Goal: Information Seeking & Learning: Learn about a topic

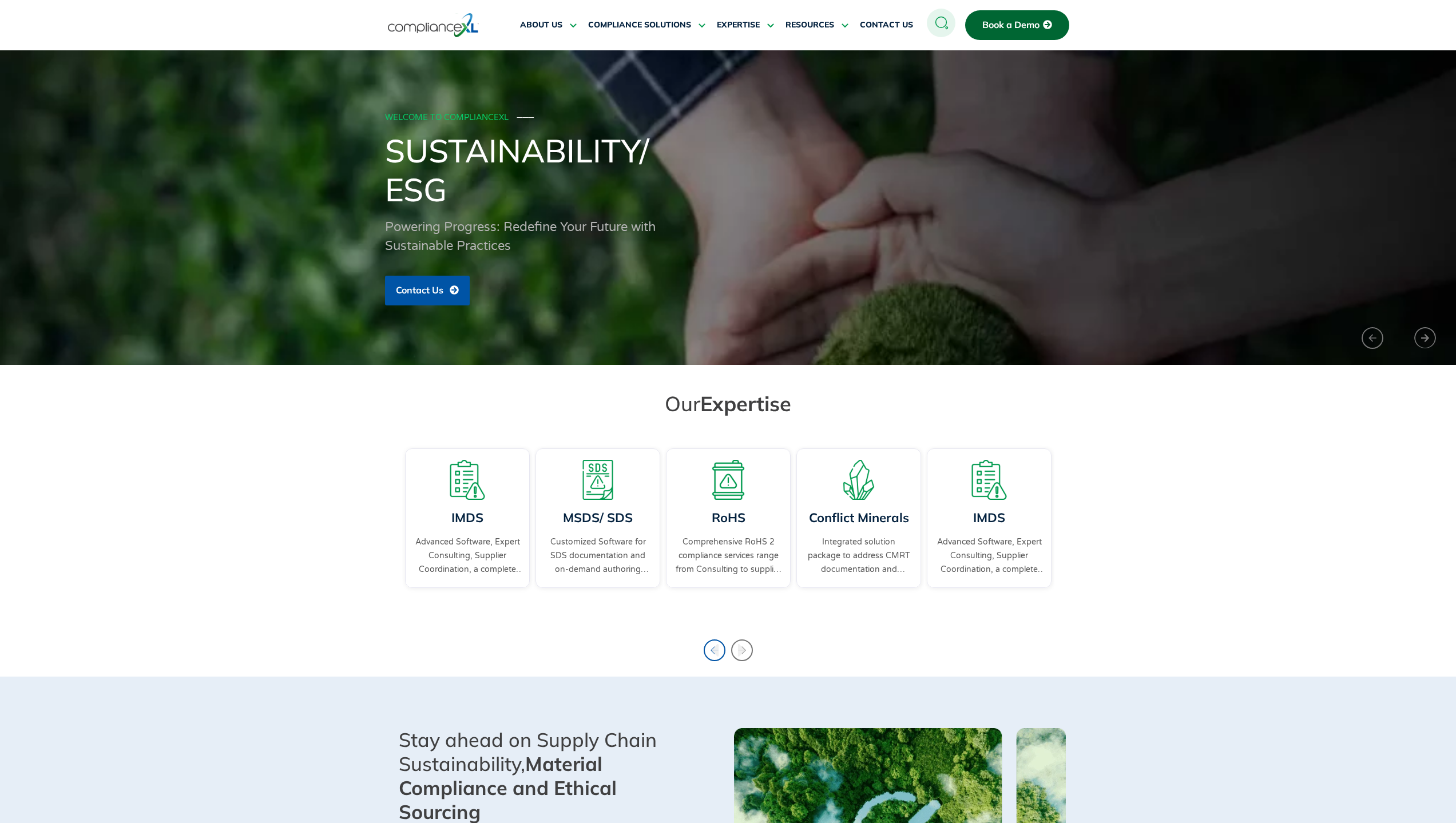
click at [710, 650] on icon "Previous slide" at bounding box center [715, 650] width 22 height 22
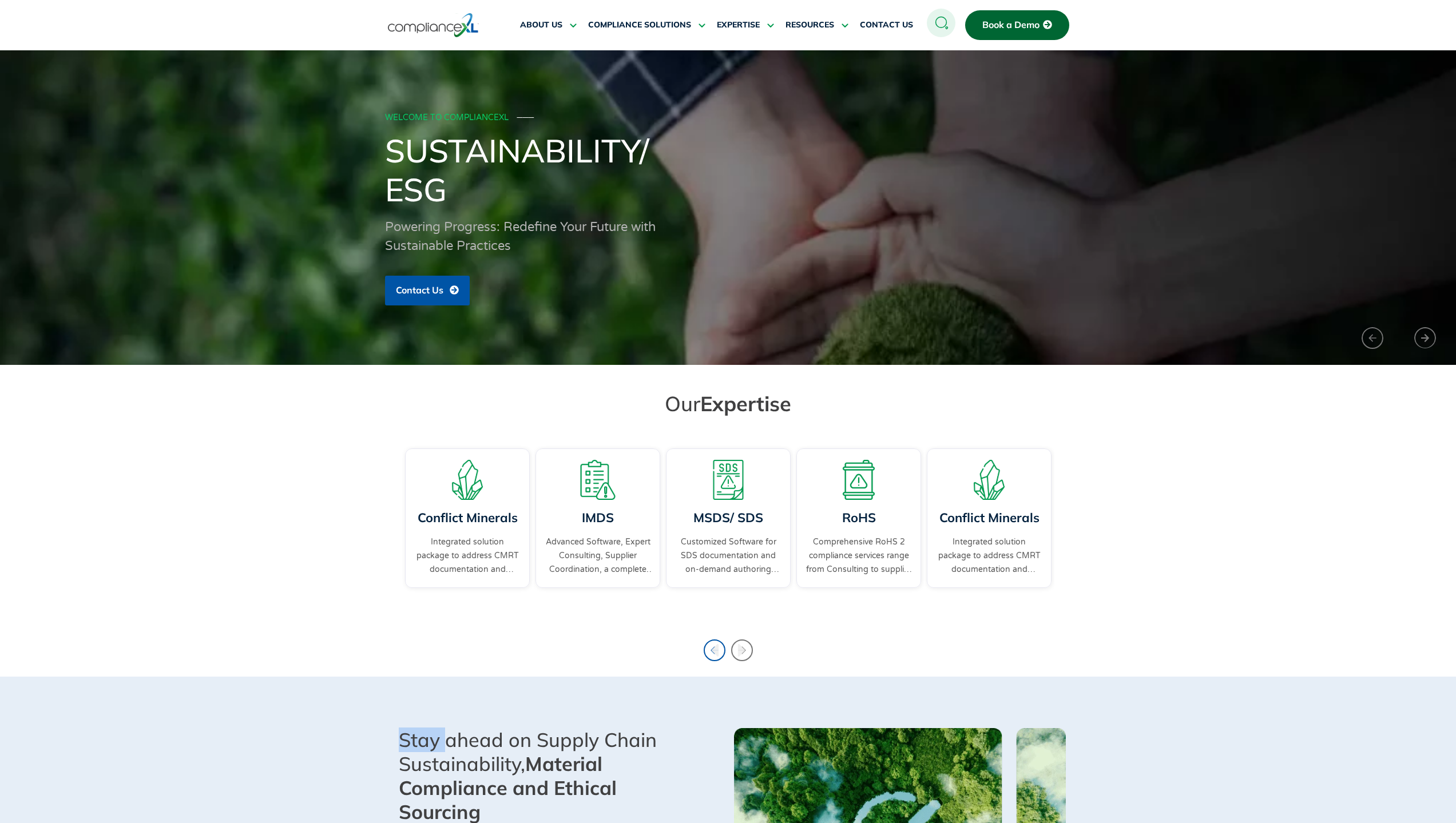
click at [710, 650] on icon "Previous slide" at bounding box center [715, 650] width 22 height 22
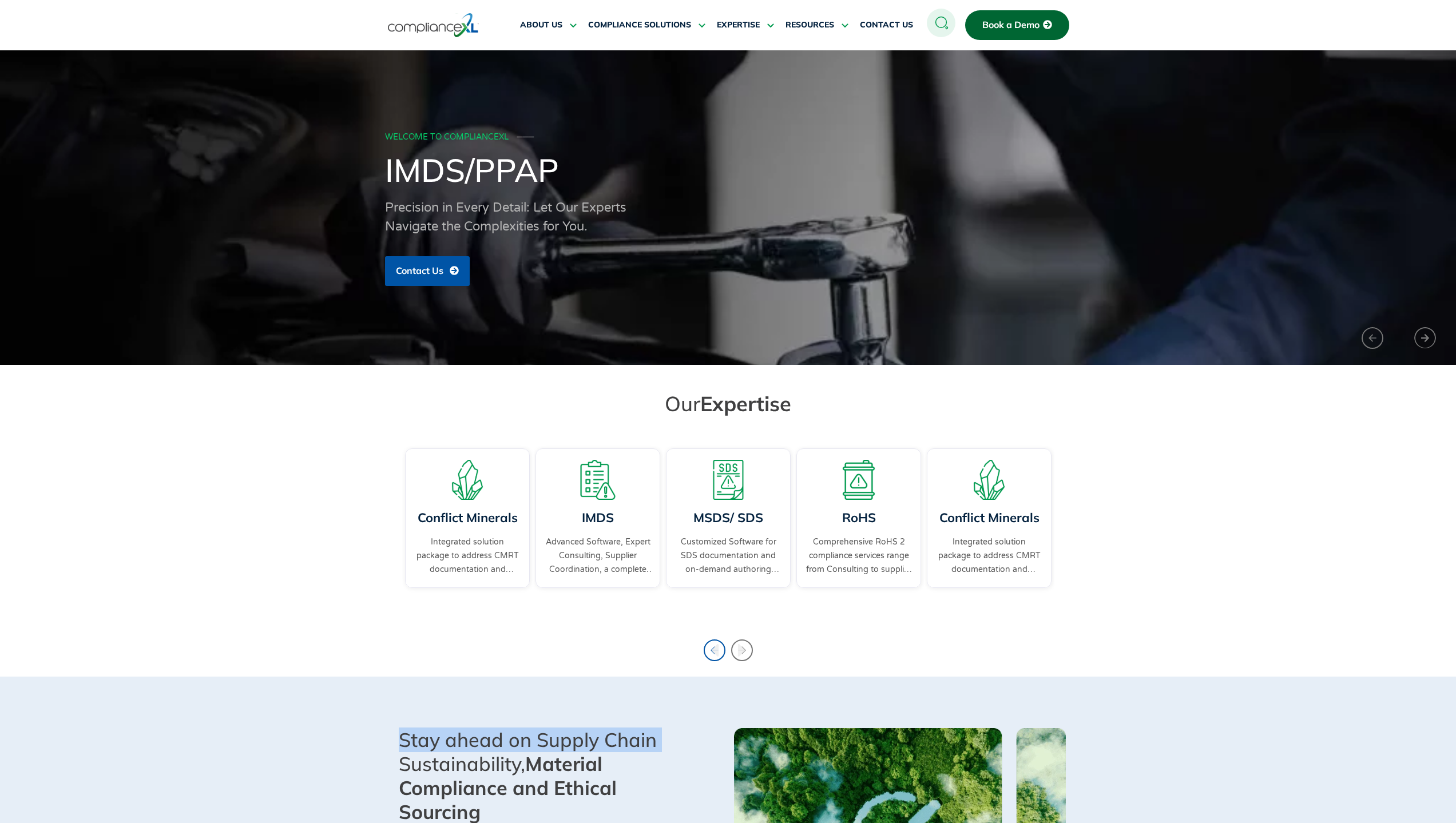
click at [710, 650] on icon "Previous slide" at bounding box center [715, 650] width 22 height 22
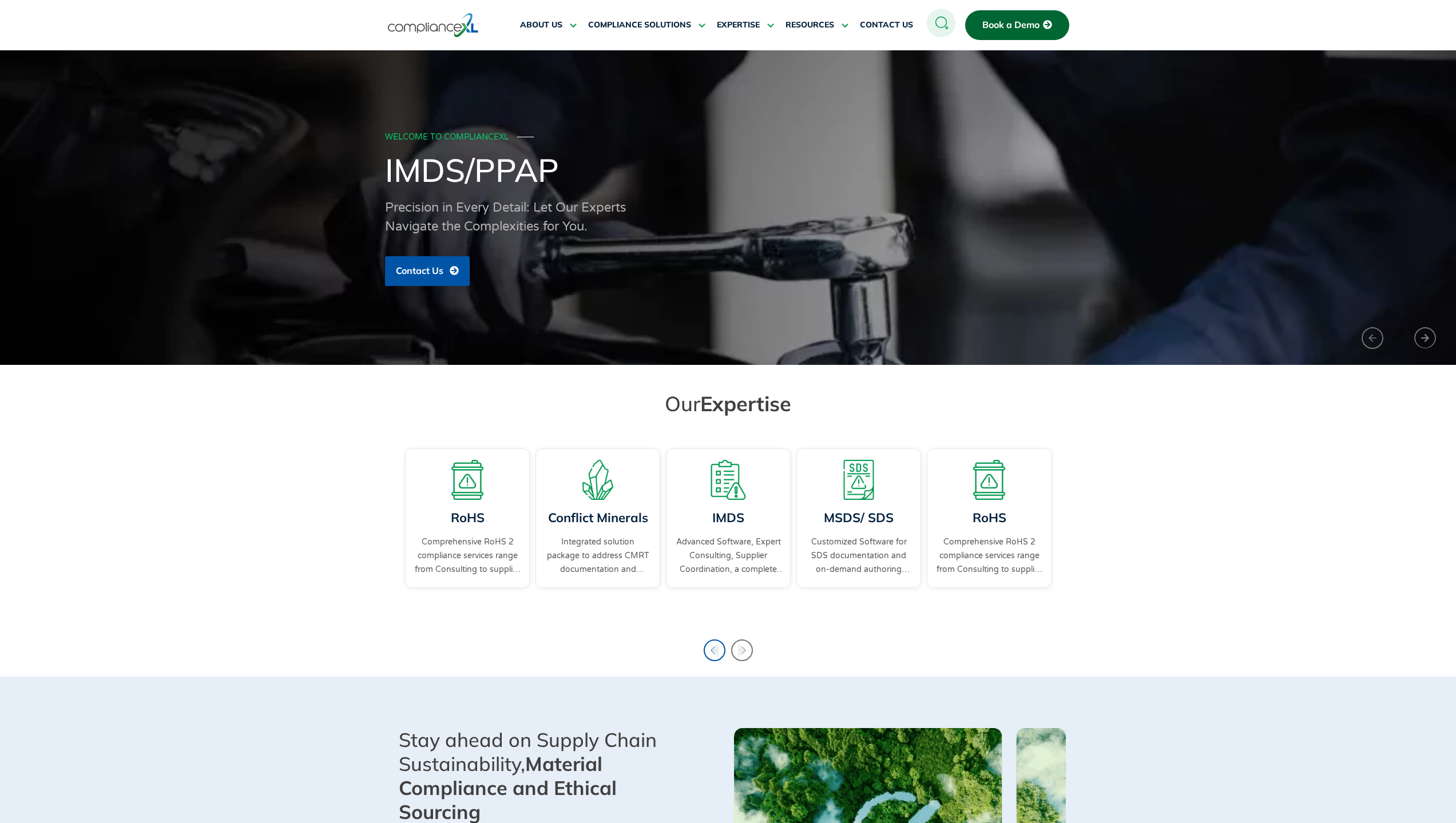
click at [715, 649] on icon "Previous slide" at bounding box center [715, 650] width 7 height 12
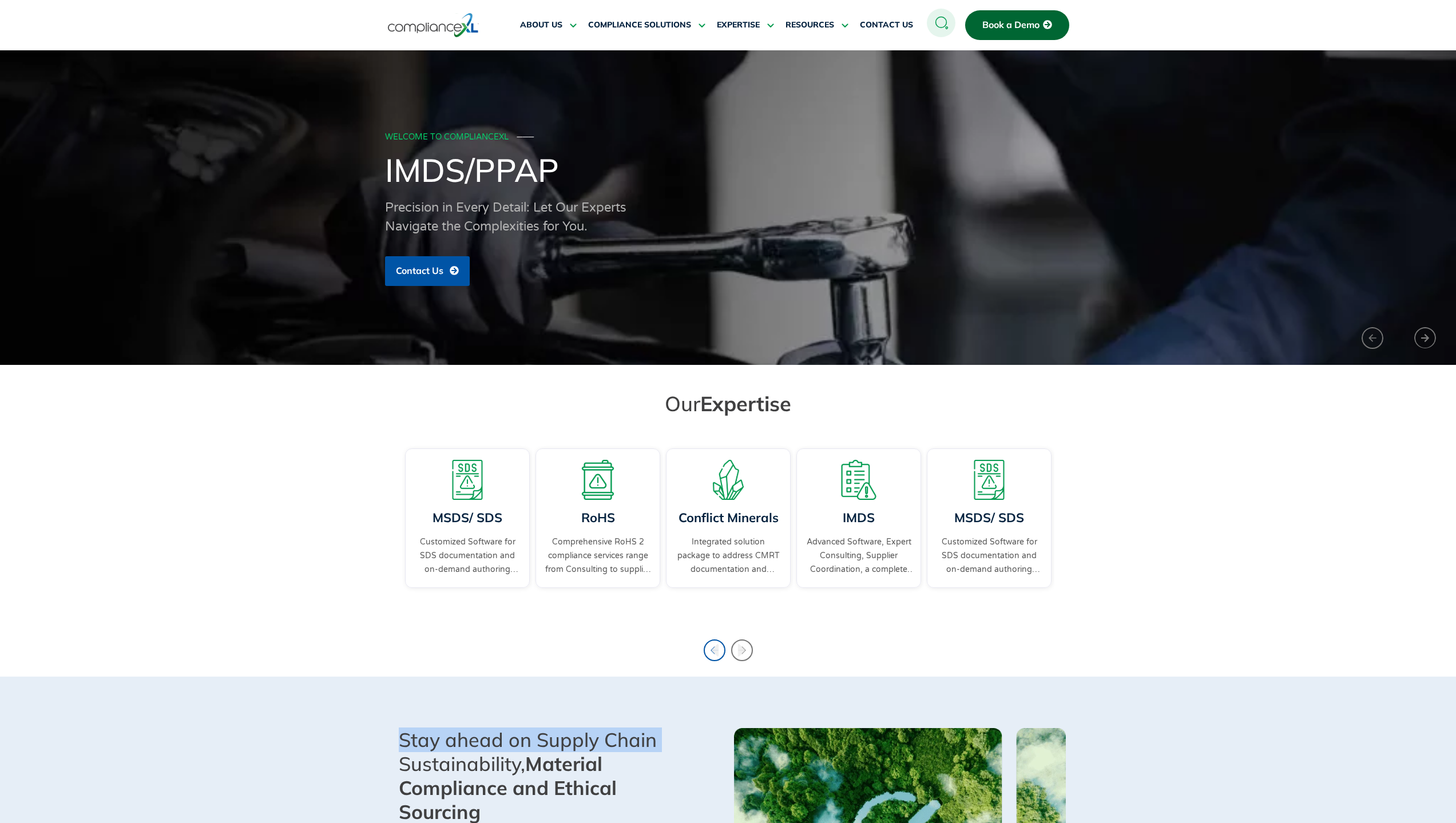
click at [715, 648] on icon "Previous slide" at bounding box center [715, 650] width 7 height 12
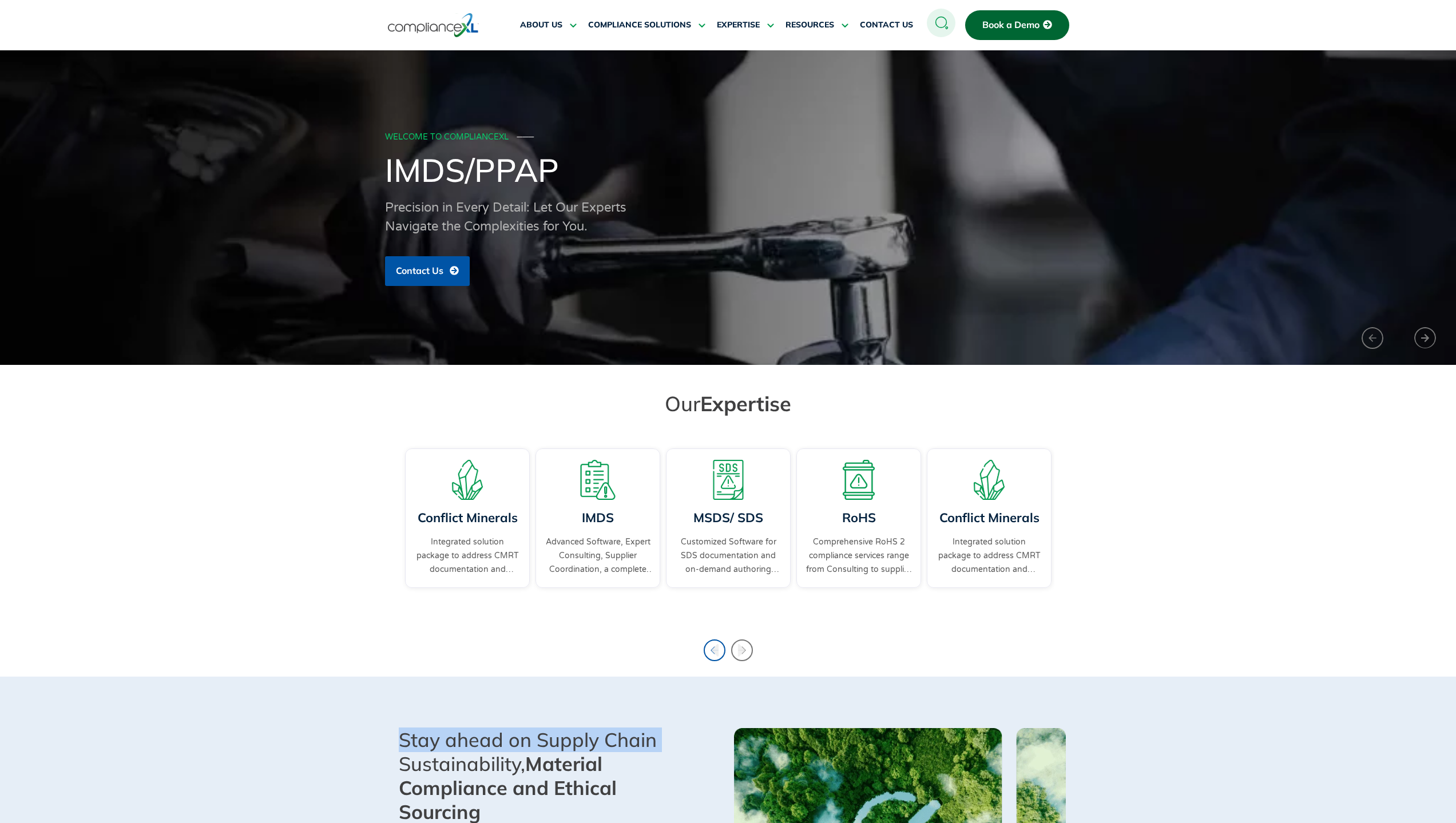
click at [715, 648] on icon "Previous slide" at bounding box center [715, 650] width 7 height 12
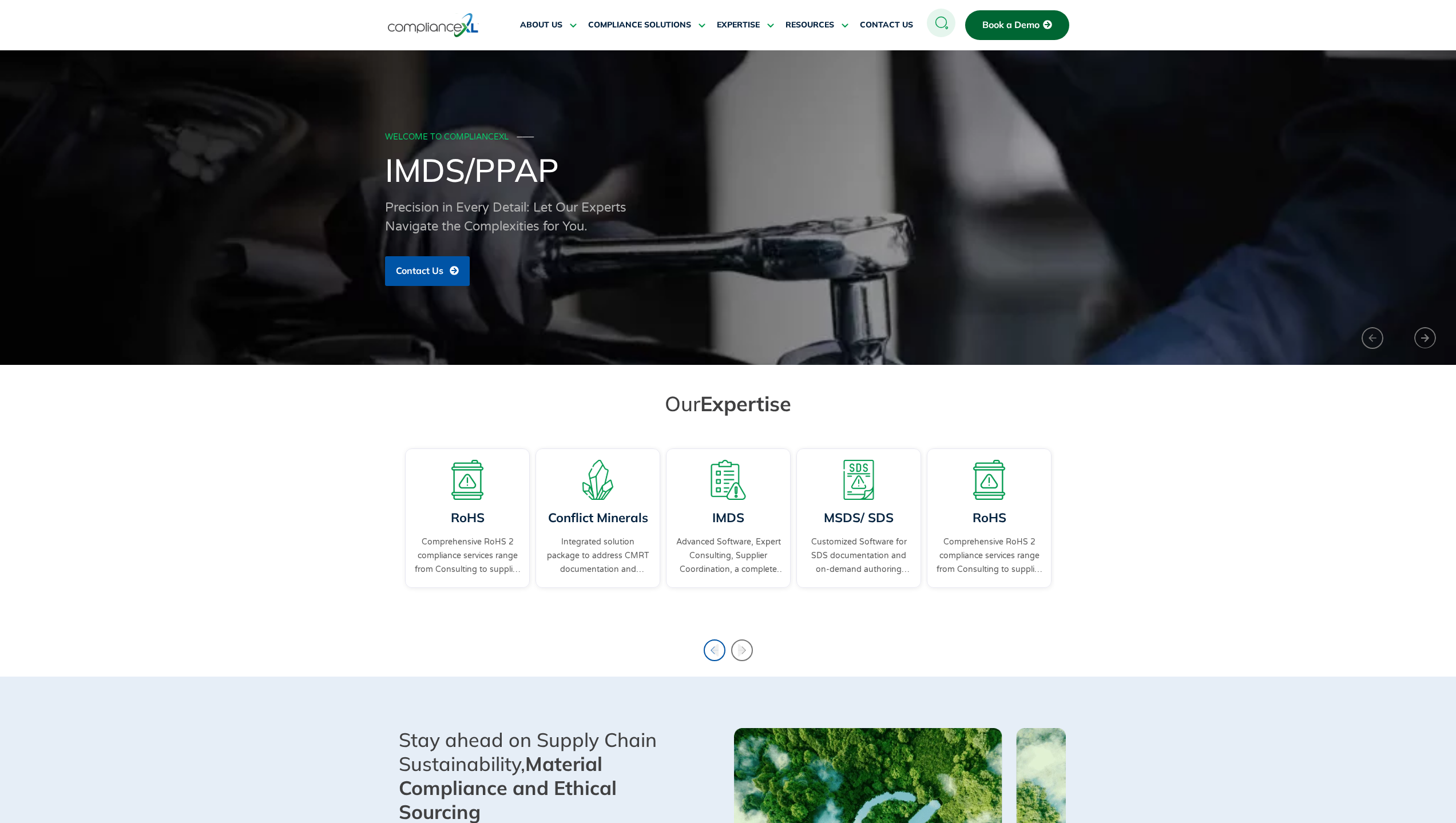
click at [715, 648] on icon "Previous slide" at bounding box center [715, 650] width 7 height 12
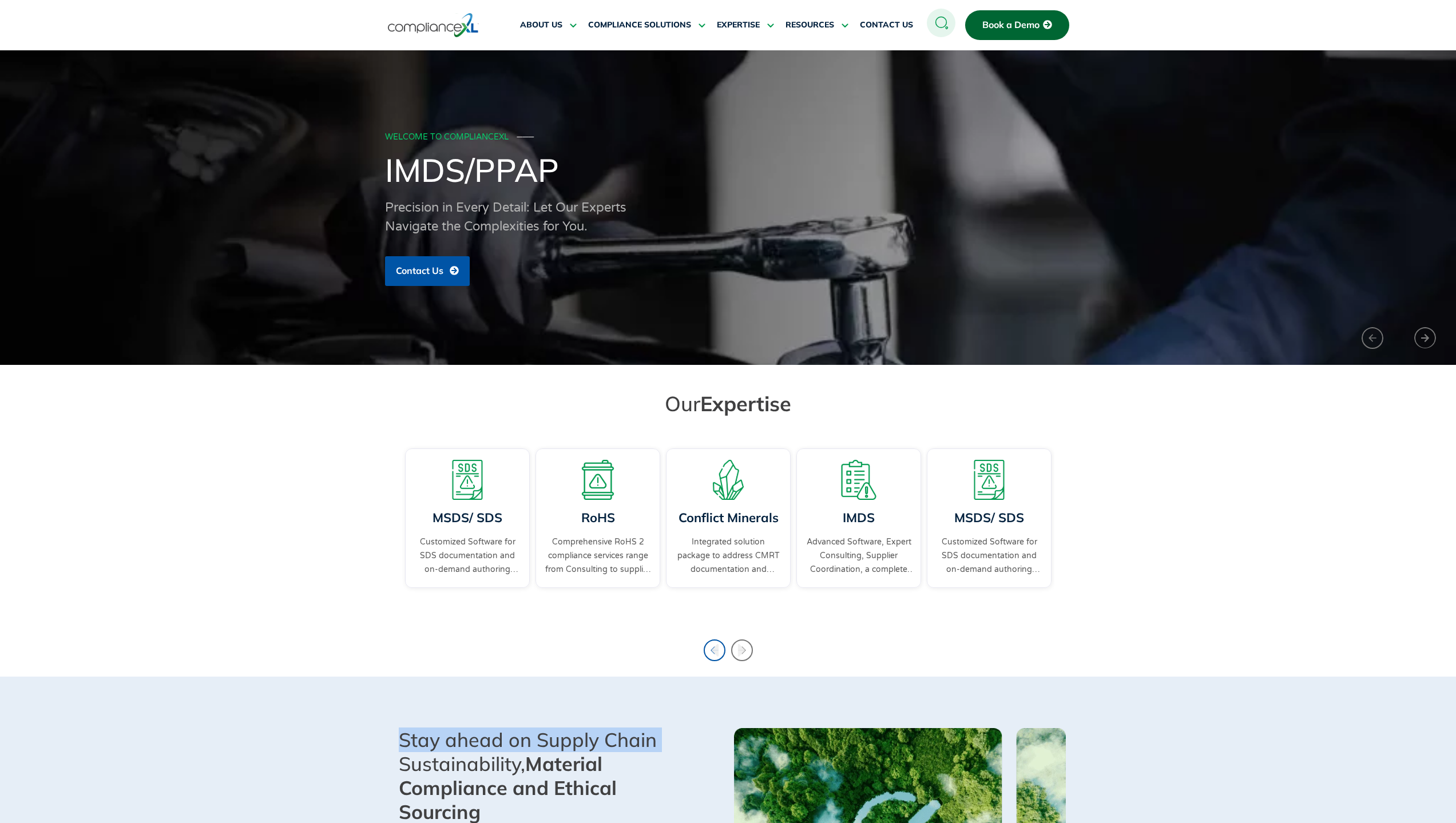
click at [715, 648] on icon "Previous slide" at bounding box center [715, 650] width 7 height 12
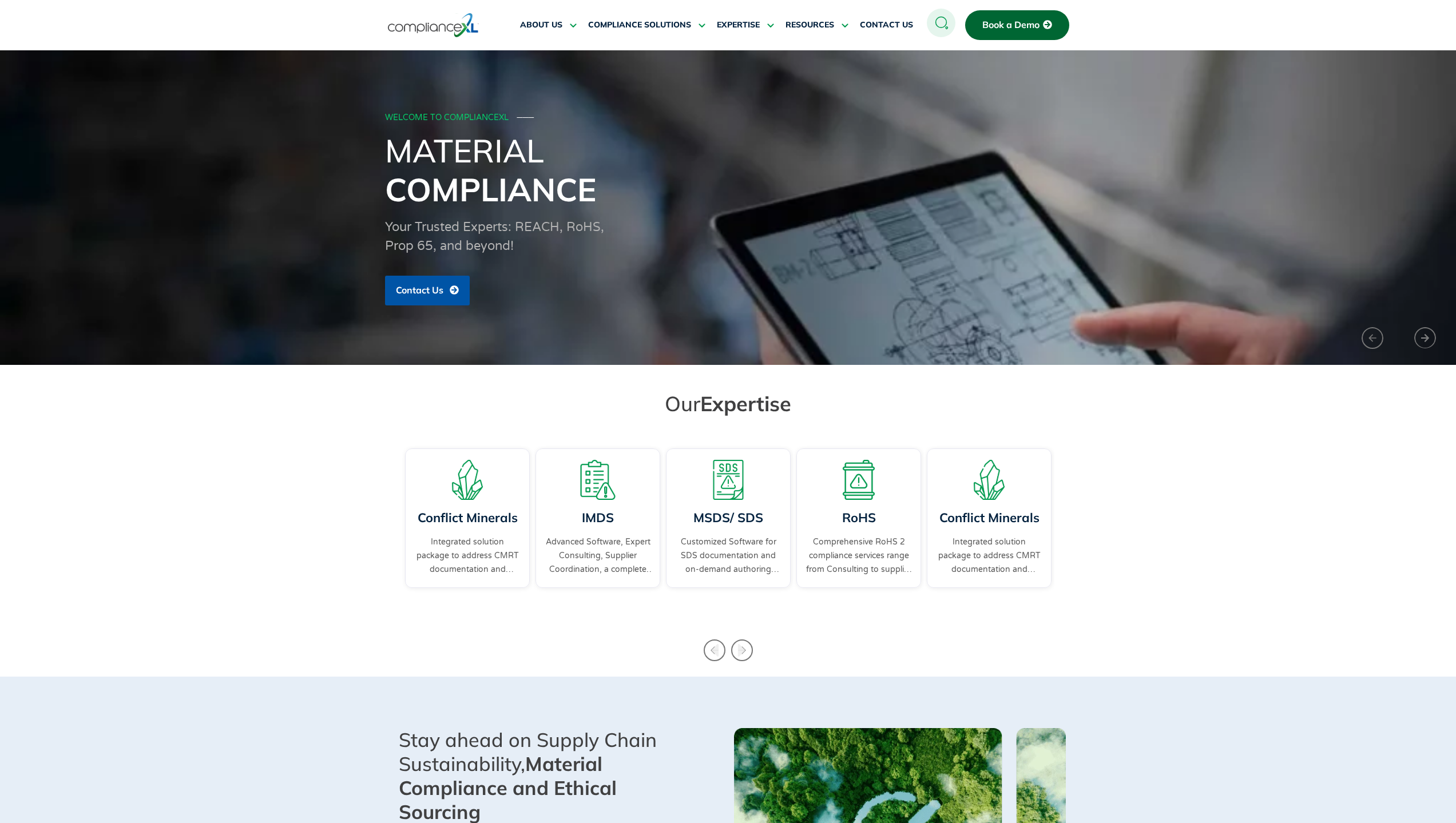
click at [932, 31] on circle at bounding box center [941, 22] width 29 height 29
click at [941, 27] on icon at bounding box center [941, 22] width 11 height 11
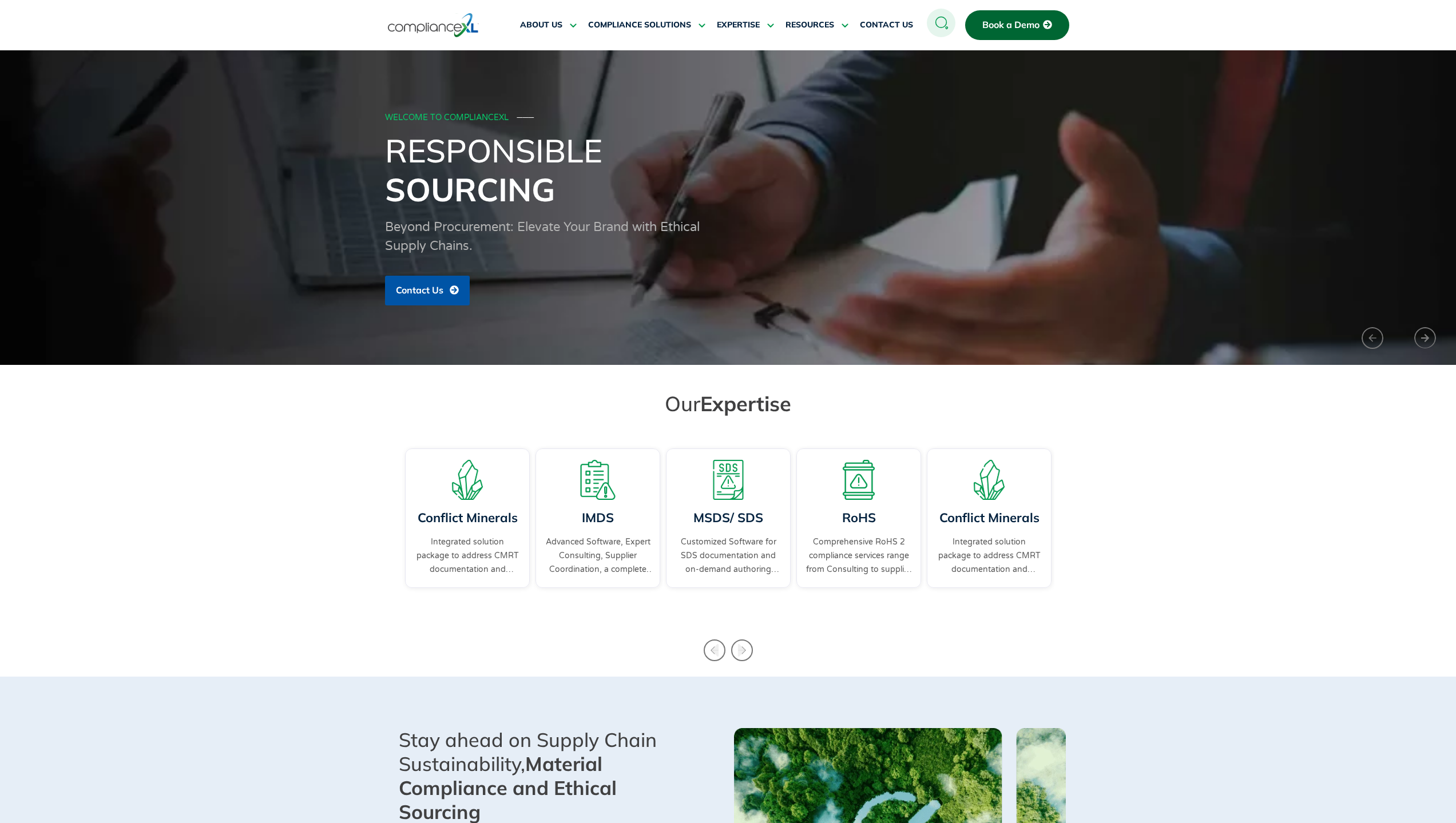
click at [942, 25] on circle at bounding box center [941, 22] width 29 height 29
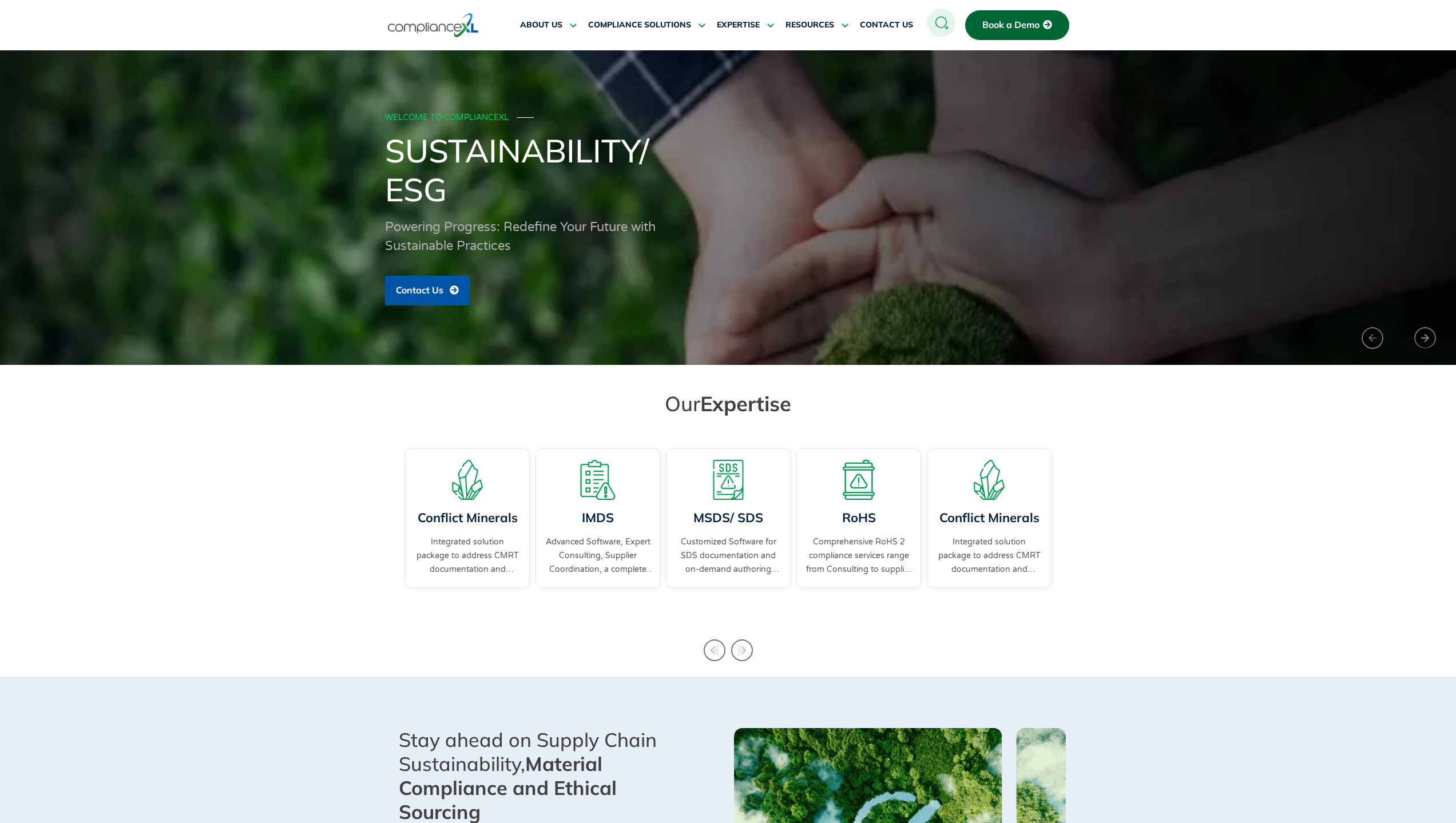
click at [939, 22] on circle at bounding box center [941, 22] width 29 height 29
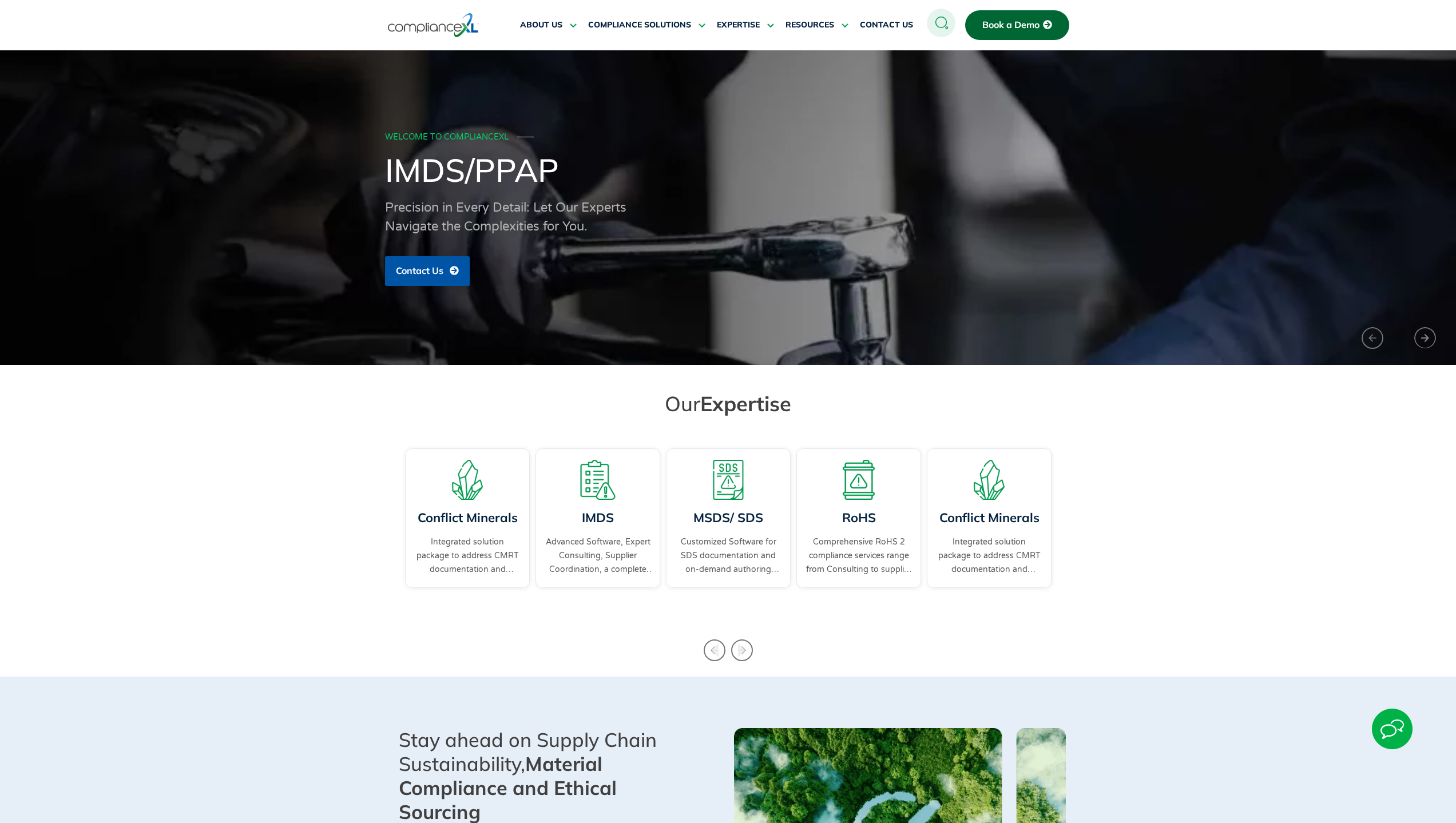
click at [1123, 462] on div "RoHS Comprehensive RoHS 2 compliance services range from Consulting to supplier…" at bounding box center [728, 529] width 1456 height 179
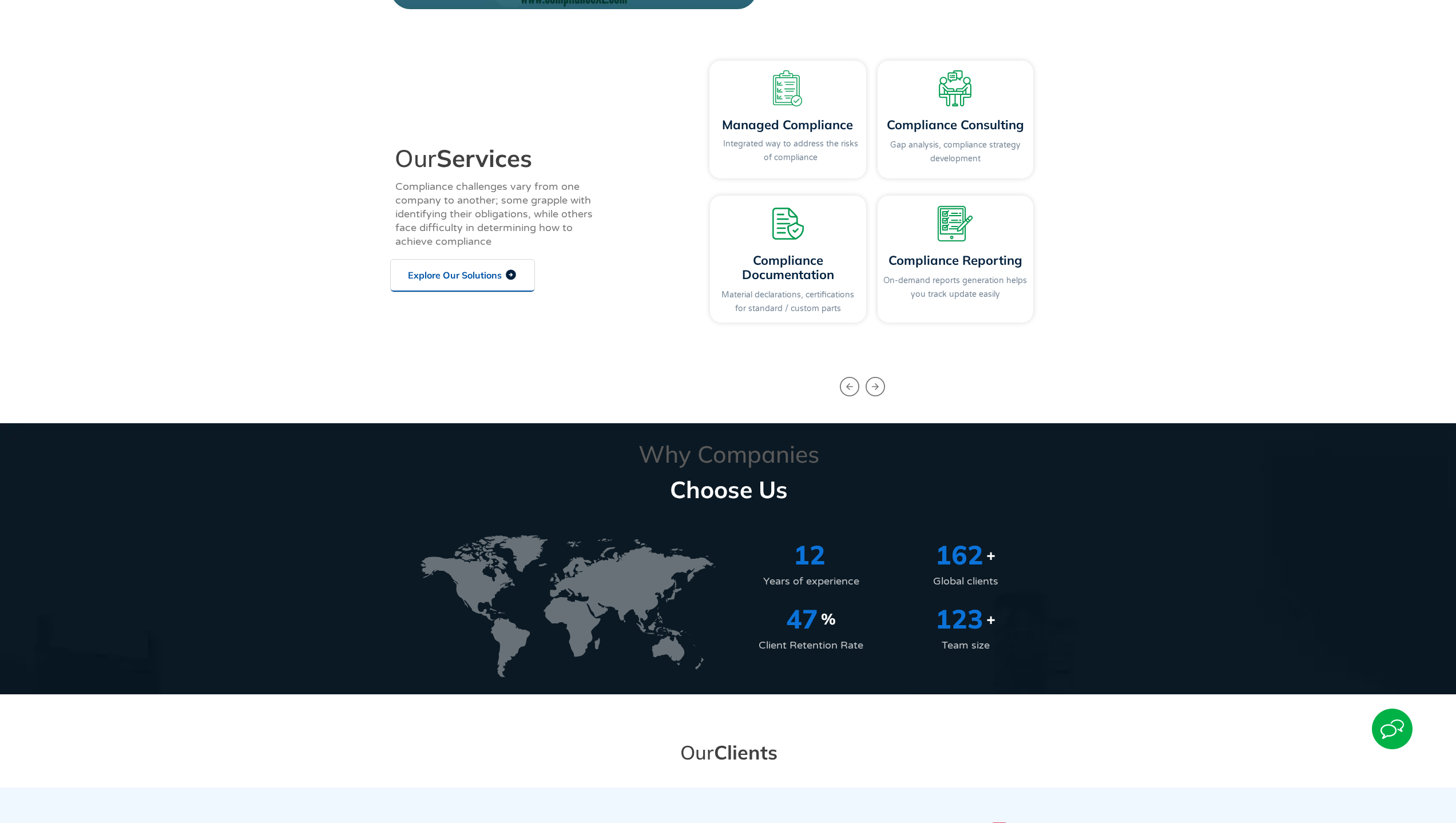
scroll to position [1373, 0]
